Goal: Book appointment/travel/reservation

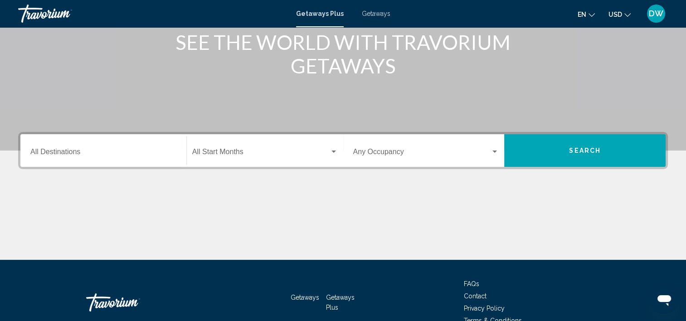
scroll to position [136, 0]
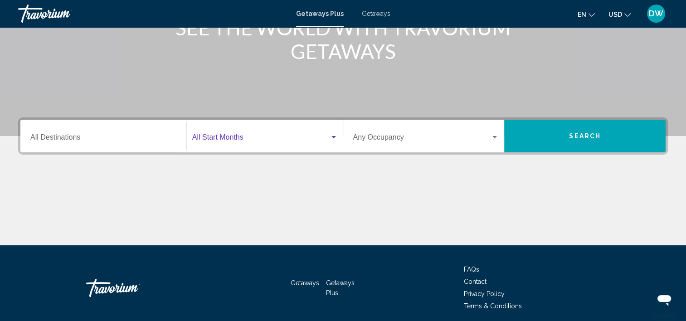
click at [334, 137] on div "Search widget" at bounding box center [334, 137] width 5 height 2
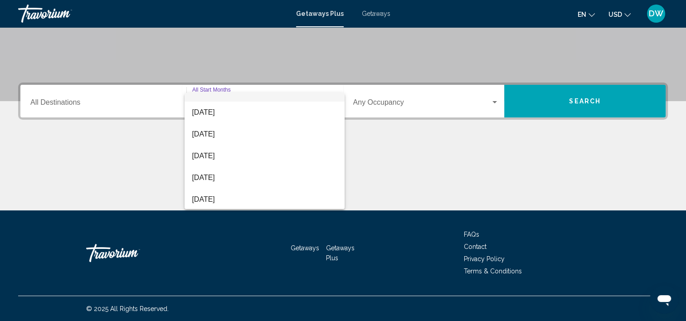
scroll to position [18, 0]
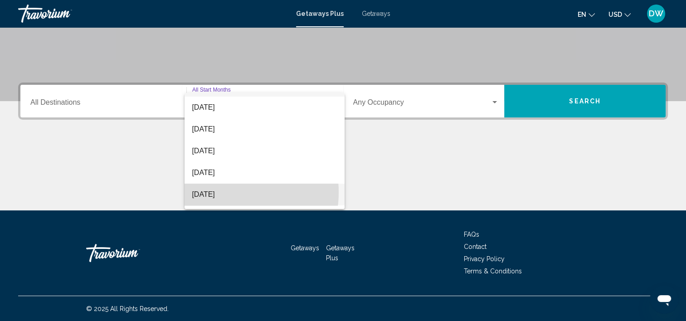
click at [226, 192] on span "[DATE]" at bounding box center [265, 195] width 146 height 22
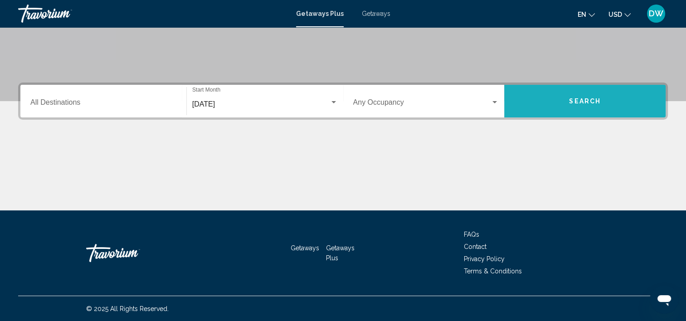
click at [589, 104] on button "Search" at bounding box center [584, 101] width 161 height 33
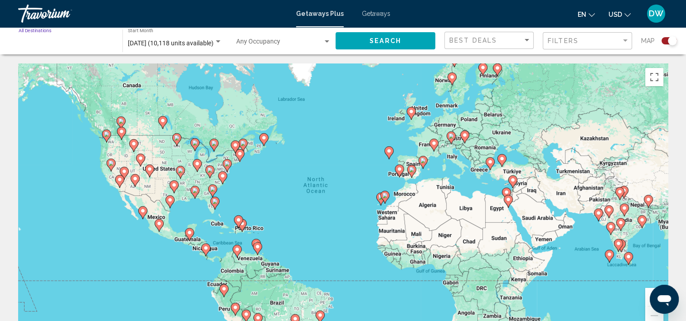
click at [39, 44] on input "Destination All Destinations" at bounding box center [66, 43] width 95 height 7
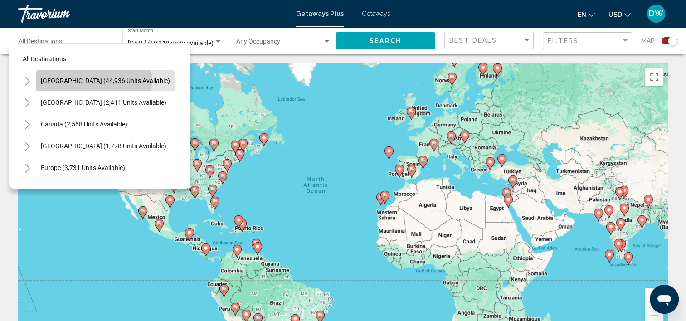
click at [57, 81] on span "[GEOGRAPHIC_DATA] (44,936 units available)" at bounding box center [105, 80] width 129 height 7
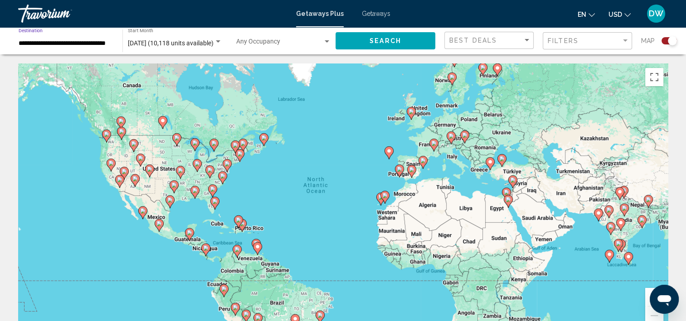
click at [402, 41] on button "Search" at bounding box center [386, 40] width 100 height 17
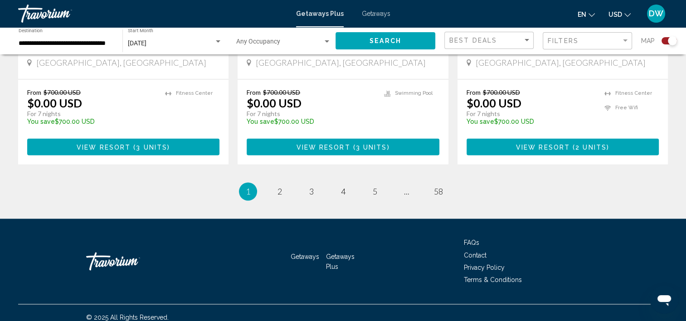
scroll to position [1464, 0]
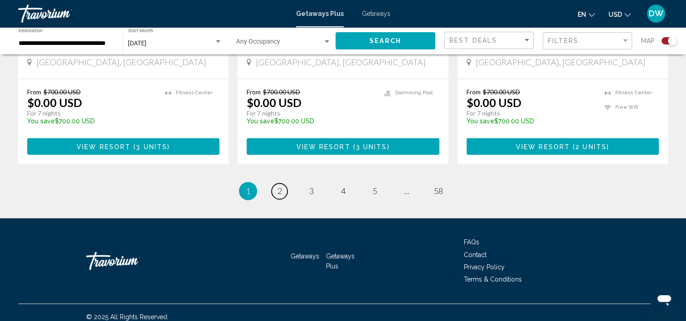
click at [281, 186] on span "2" at bounding box center [280, 191] width 5 height 10
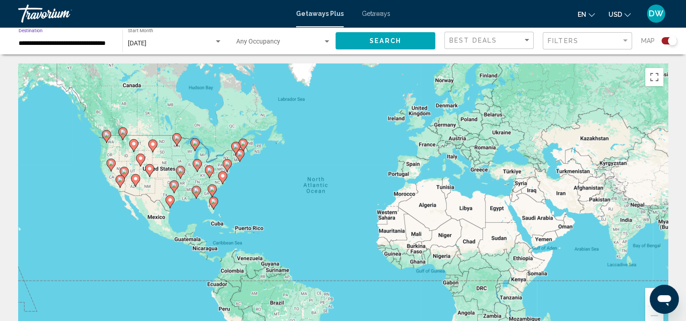
click at [94, 41] on input "**********" at bounding box center [66, 43] width 95 height 7
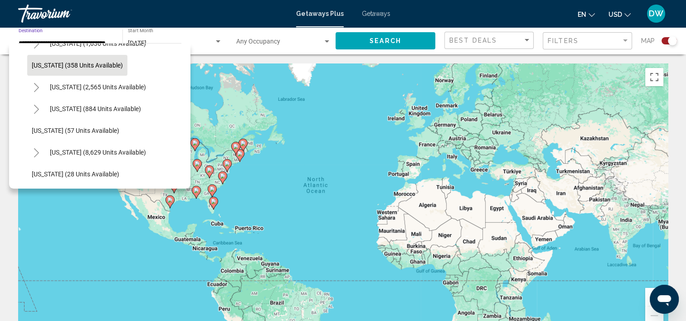
scroll to position [91, 0]
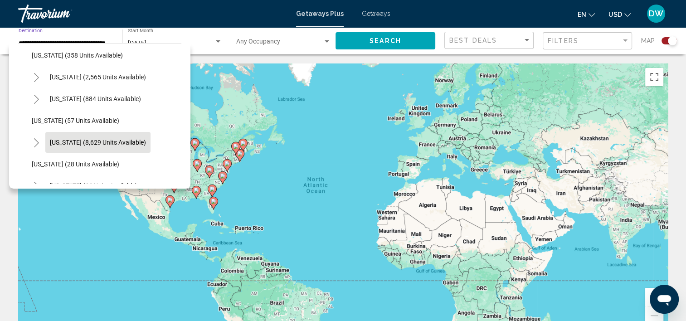
click at [105, 143] on span "[US_STATE] (8,629 units available)" at bounding box center [98, 142] width 96 height 7
type input "**********"
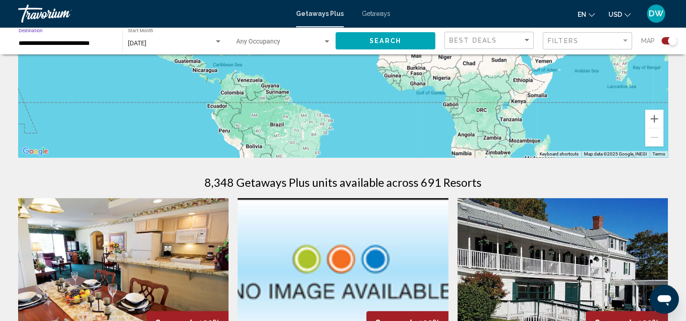
scroll to position [181, 0]
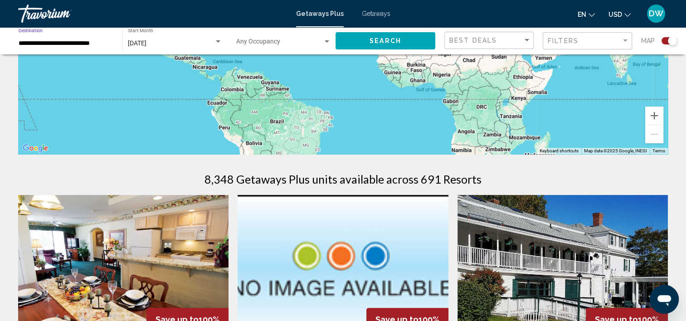
click at [363, 39] on button "Search" at bounding box center [386, 40] width 100 height 17
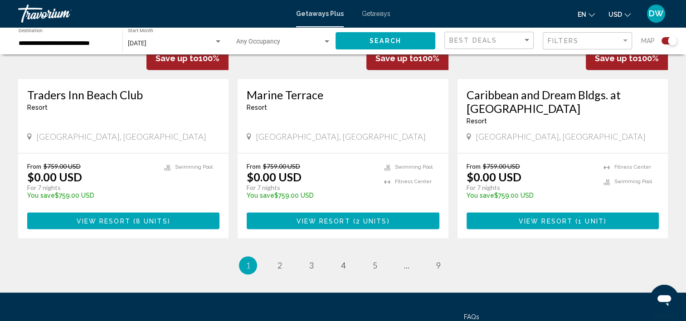
scroll to position [1451, 0]
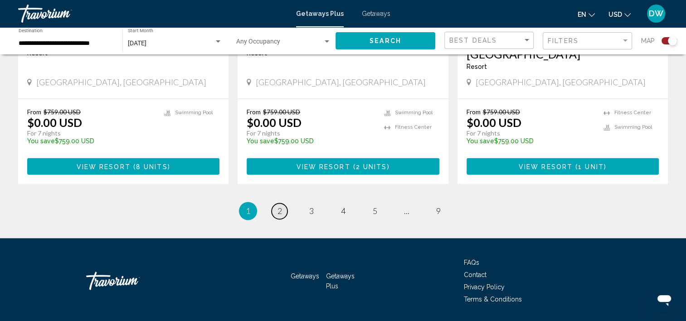
click at [280, 209] on span "2" at bounding box center [280, 211] width 5 height 10
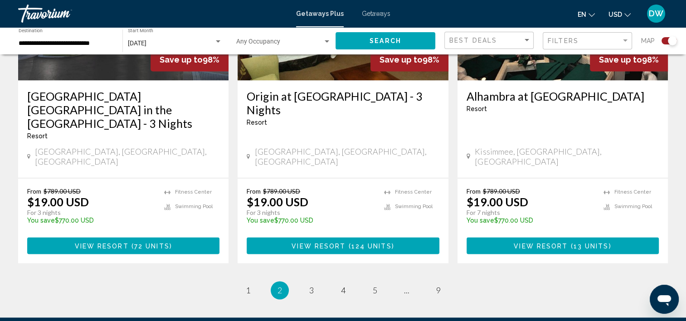
scroll to position [1406, 0]
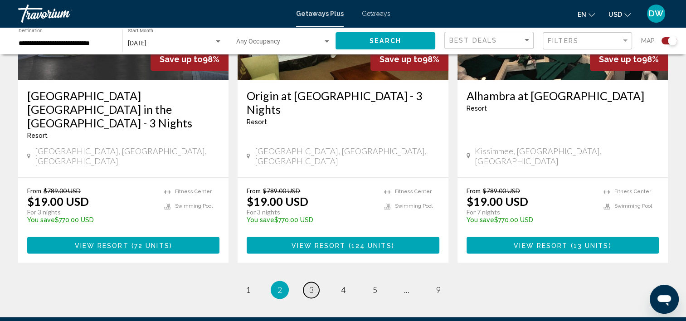
click at [309, 285] on span "3" at bounding box center [311, 290] width 5 height 10
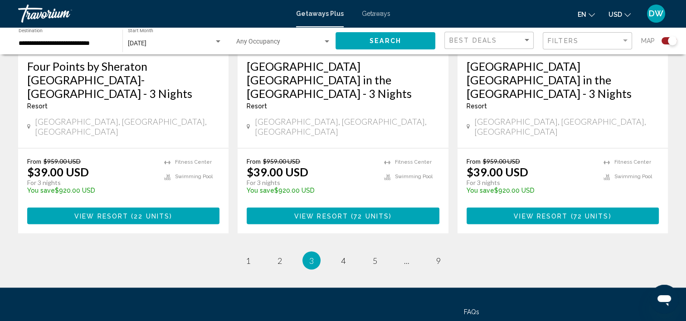
scroll to position [1478, 0]
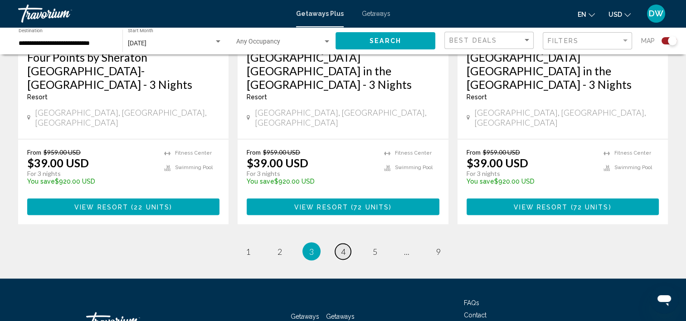
click at [343, 246] on span "4" at bounding box center [343, 251] width 5 height 10
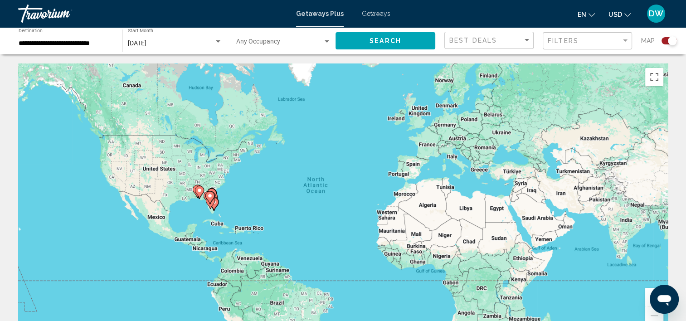
click at [107, 44] on input "**********" at bounding box center [66, 43] width 95 height 7
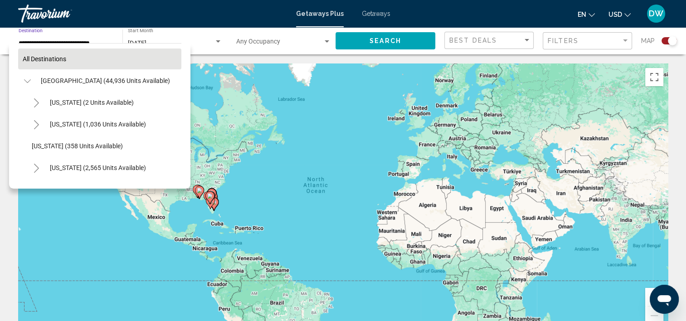
click at [38, 60] on span "All destinations" at bounding box center [45, 58] width 44 height 7
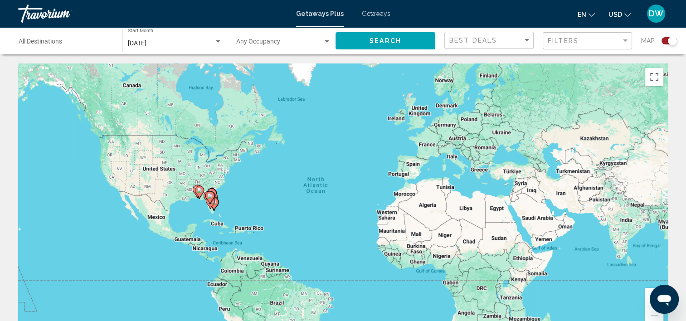
click at [58, 42] on input "Destination All Destinations" at bounding box center [66, 43] width 95 height 7
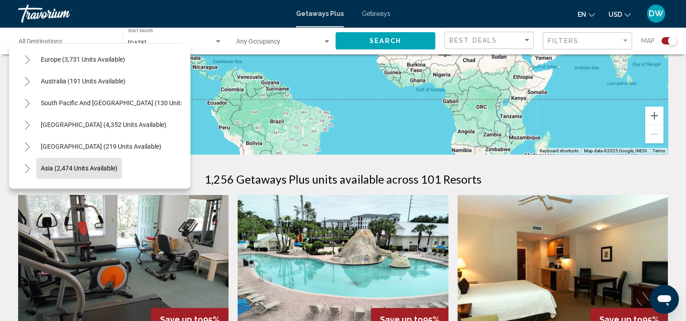
scroll to position [1064, 0]
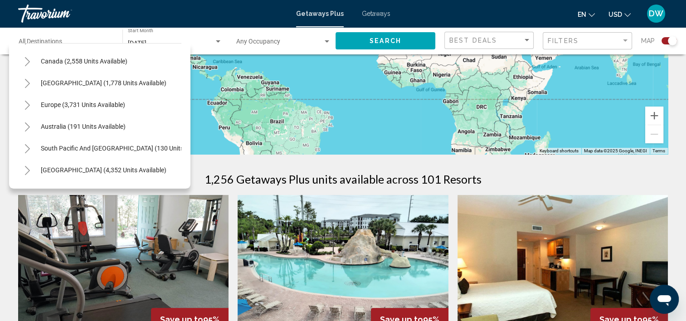
click at [89, 86] on span "[GEOGRAPHIC_DATA] (1,778 units available)" at bounding box center [104, 82] width 126 height 7
type input "**********"
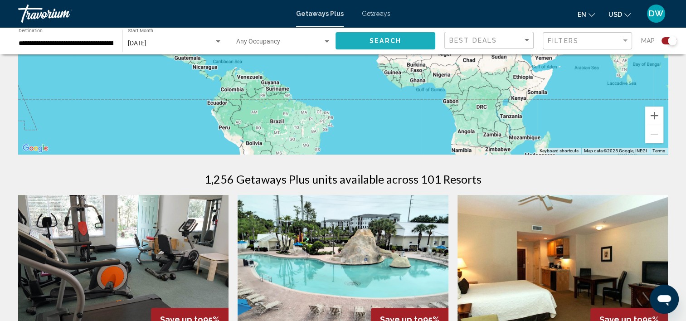
click at [385, 44] on span "Search" at bounding box center [386, 41] width 32 height 7
